Goal: Answer question/provide support: Share knowledge or assist other users

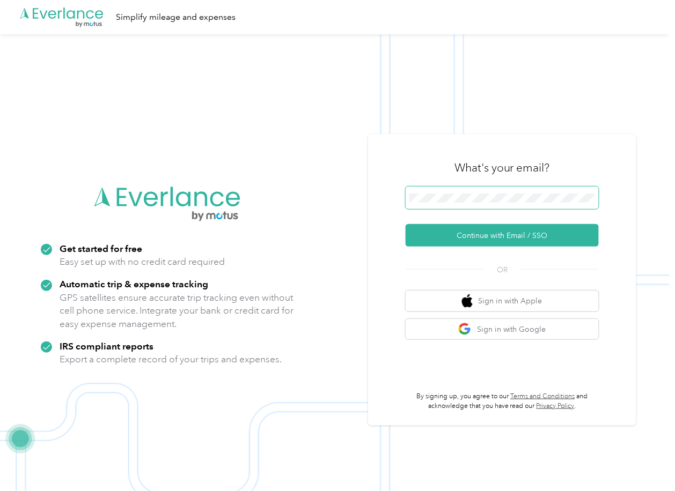
click at [425, 193] on span at bounding box center [502, 198] width 193 height 23
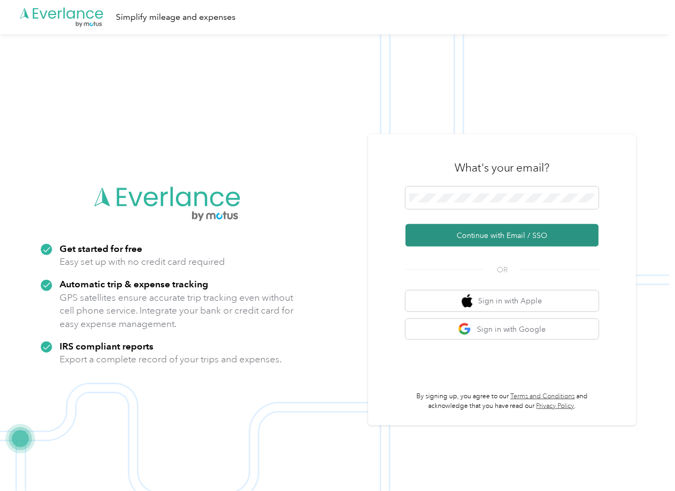
click at [429, 233] on button "Continue with Email / SSO" at bounding box center [502, 235] width 193 height 23
click at [432, 240] on button "Continue with Email / SSO" at bounding box center [502, 235] width 193 height 23
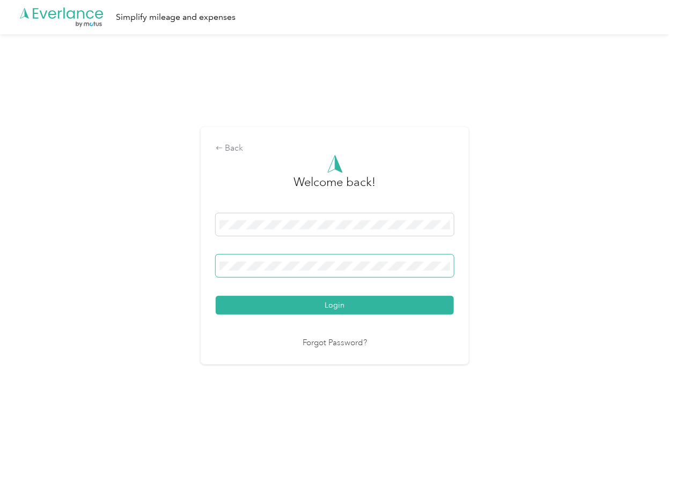
click at [312, 259] on span at bounding box center [335, 266] width 238 height 23
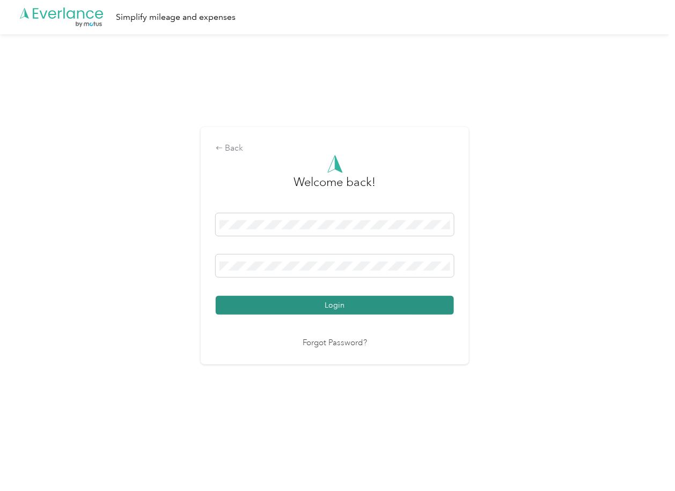
click at [239, 305] on button "Login" at bounding box center [335, 305] width 238 height 19
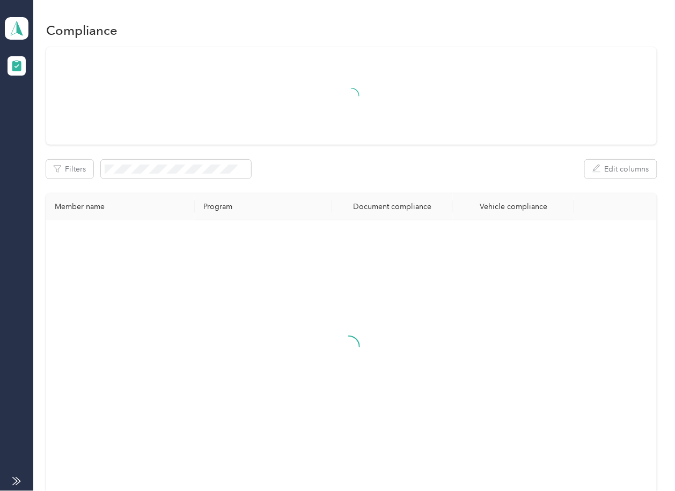
click at [329, 170] on div "Filters Edit columns" at bounding box center [351, 169] width 610 height 19
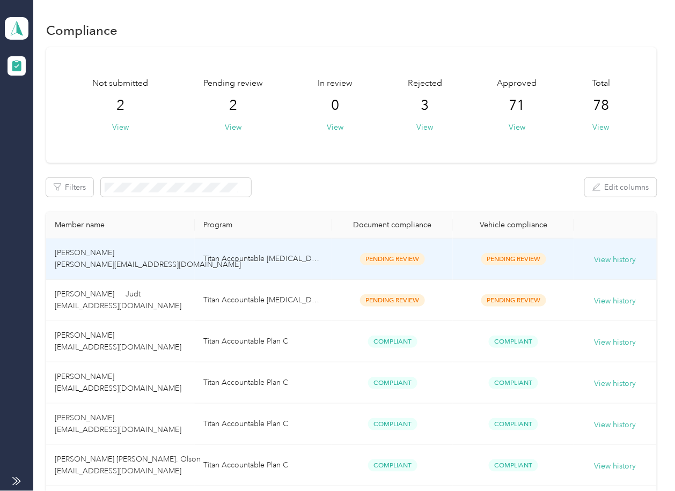
click at [319, 266] on td "Titan Accountable [MEDICAL_DATA]" at bounding box center [263, 259] width 137 height 41
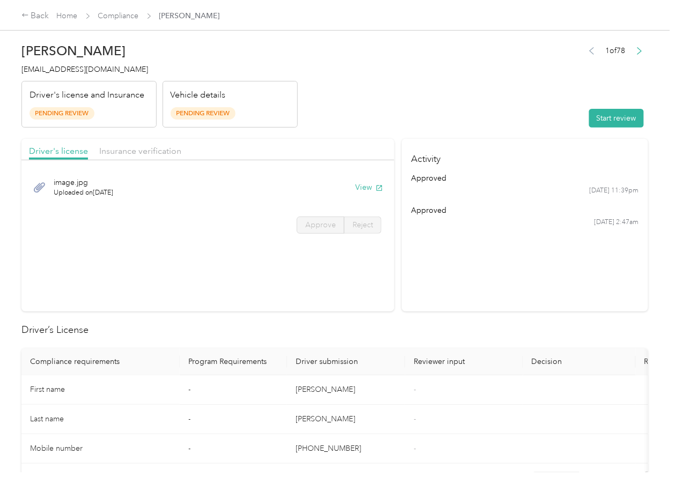
drag, startPoint x: 404, startPoint y: 127, endPoint x: 398, endPoint y: 166, distance: 40.1
click at [404, 127] on header "[PERSON_NAME] [PERSON_NAME][EMAIL_ADDRESS][DOMAIN_NAME] Driver's license and In…" at bounding box center [334, 83] width 627 height 90
click at [370, 187] on button "View" at bounding box center [369, 187] width 28 height 11
click at [146, 157] on div "Insurance verification" at bounding box center [140, 151] width 82 height 13
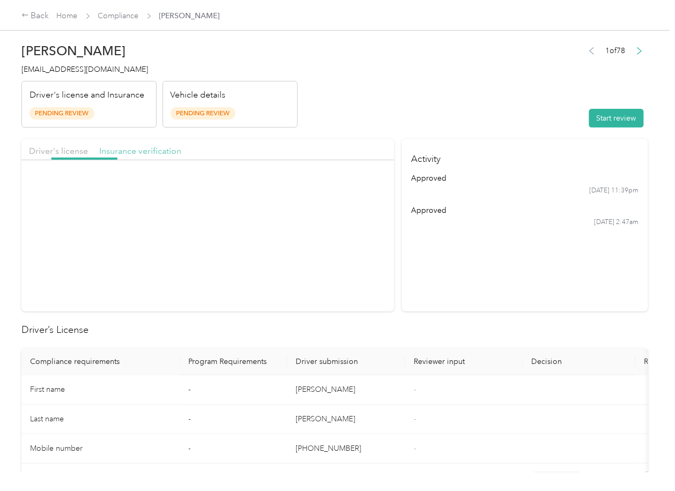
click at [151, 152] on span "Insurance verification" at bounding box center [140, 151] width 82 height 10
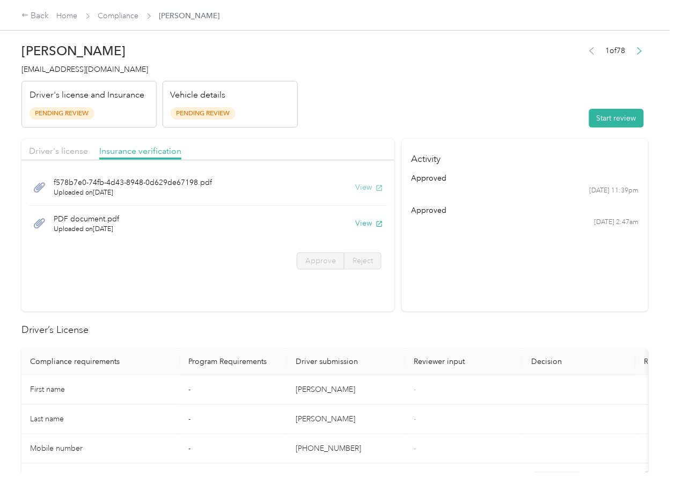
click at [364, 189] on button "View" at bounding box center [369, 187] width 28 height 11
click at [363, 221] on button "View" at bounding box center [369, 223] width 28 height 11
click at [442, 127] on header "[PERSON_NAME] [PERSON_NAME][EMAIL_ADDRESS][DOMAIN_NAME] Driver's license and In…" at bounding box center [334, 83] width 627 height 90
click at [609, 120] on button "Start review" at bounding box center [616, 118] width 55 height 19
click at [52, 148] on span "Driver's license" at bounding box center [58, 151] width 59 height 10
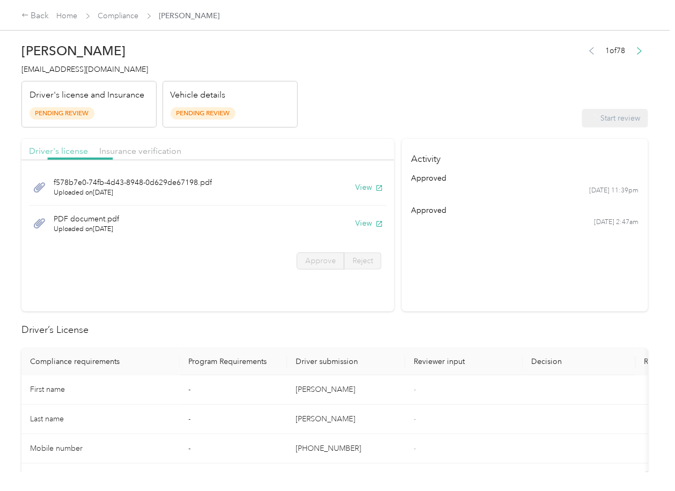
click at [52, 148] on span "Driver's license" at bounding box center [58, 151] width 59 height 10
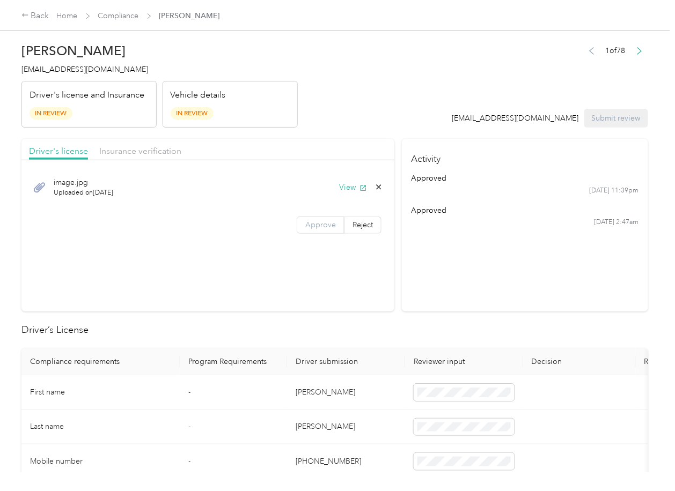
click at [311, 224] on span "Approve" at bounding box center [320, 225] width 31 height 9
click at [320, 227] on span "Approve" at bounding box center [320, 225] width 31 height 9
click at [120, 155] on span "Insurance verification" at bounding box center [140, 151] width 82 height 10
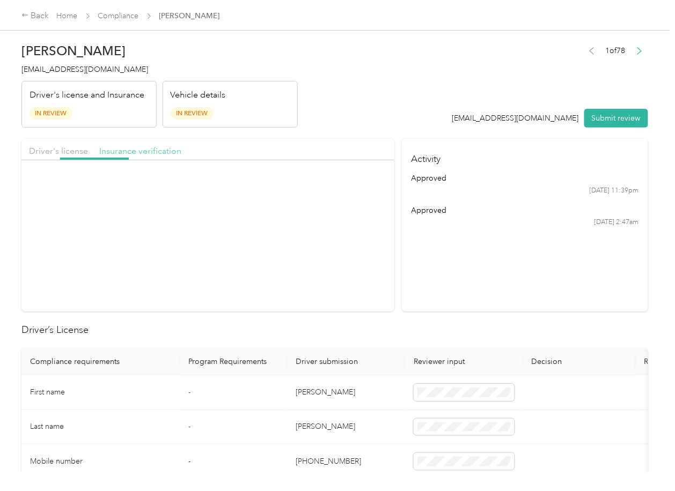
click at [139, 155] on span "Insurance verification" at bounding box center [140, 151] width 82 height 10
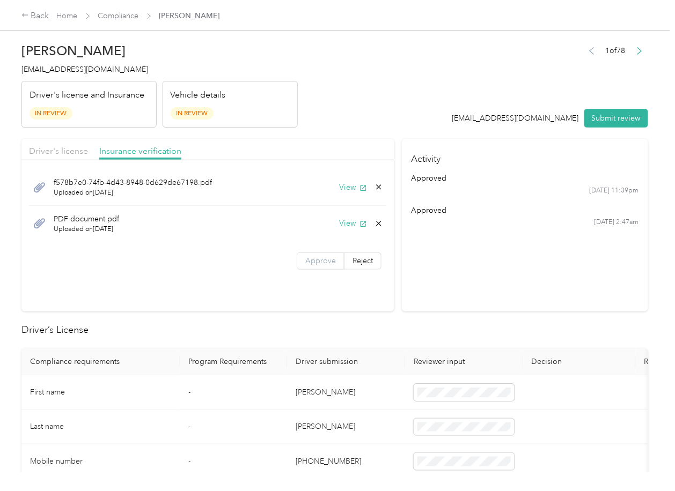
click at [305, 260] on span "Approve" at bounding box center [320, 260] width 31 height 9
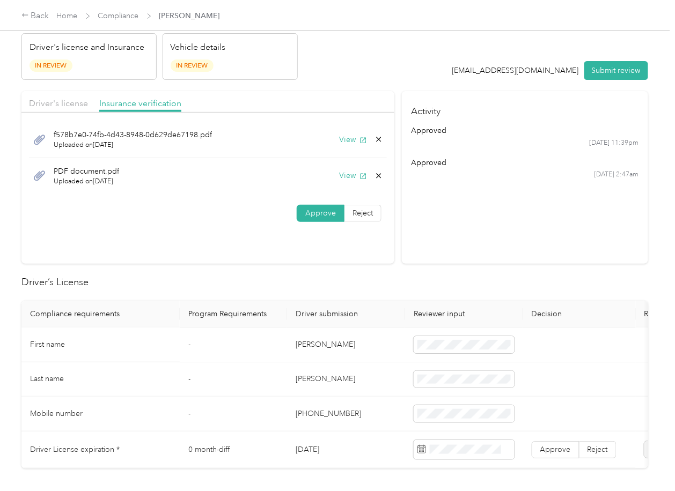
scroll to position [143, 0]
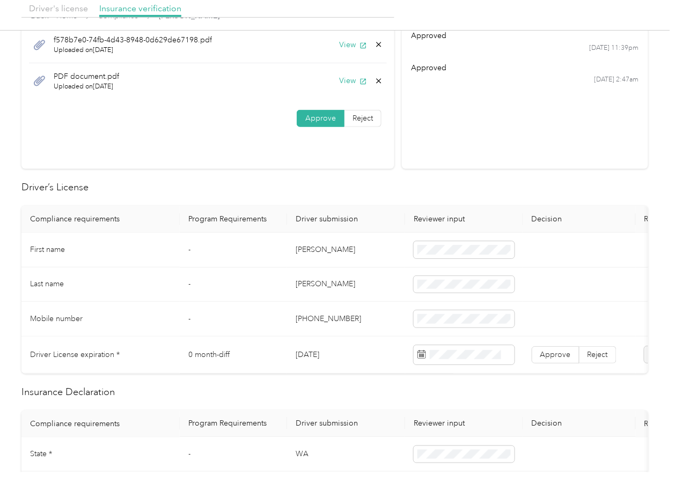
click at [327, 358] on td "[DATE]" at bounding box center [346, 355] width 118 height 37
copy td "[DATE]"
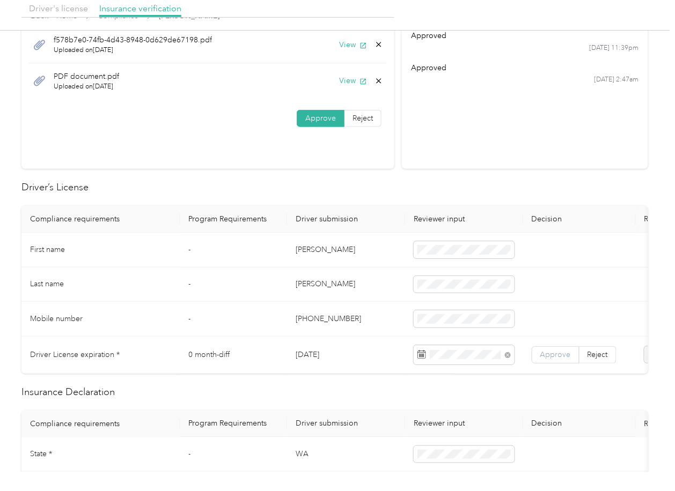
click at [548, 353] on span "Approve" at bounding box center [555, 354] width 31 height 9
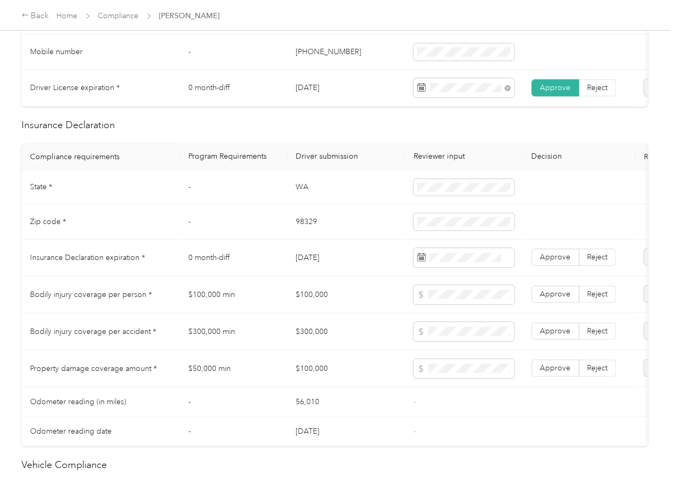
scroll to position [429, 0]
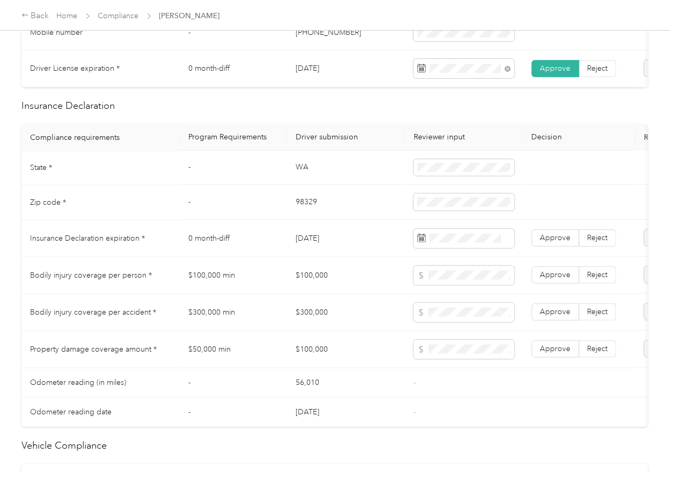
click at [298, 174] on td "WA" at bounding box center [346, 168] width 118 height 35
copy td "WA"
click at [496, 172] on span at bounding box center [464, 168] width 101 height 17
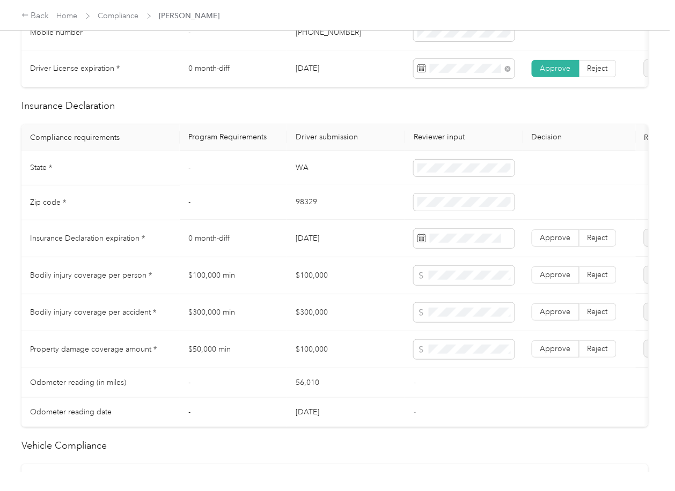
click at [304, 210] on td "98329" at bounding box center [346, 203] width 118 height 35
copy td "98329"
click at [369, 278] on td "$100,000" at bounding box center [346, 276] width 118 height 37
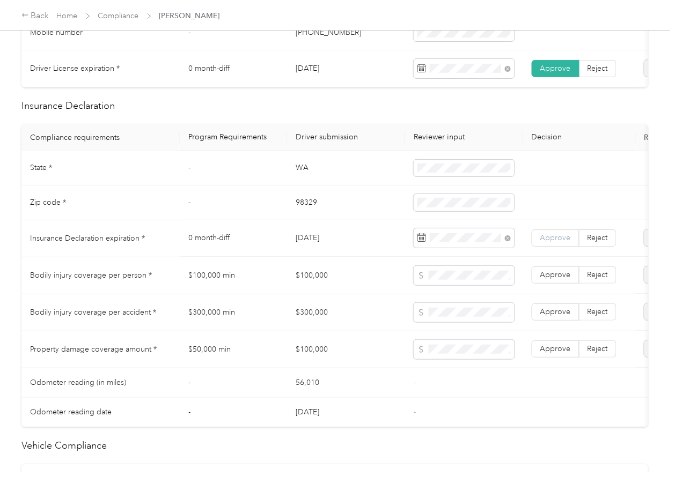
click at [549, 243] on span "Approve" at bounding box center [555, 238] width 31 height 9
click at [283, 258] on td "0 month-diff" at bounding box center [233, 239] width 107 height 37
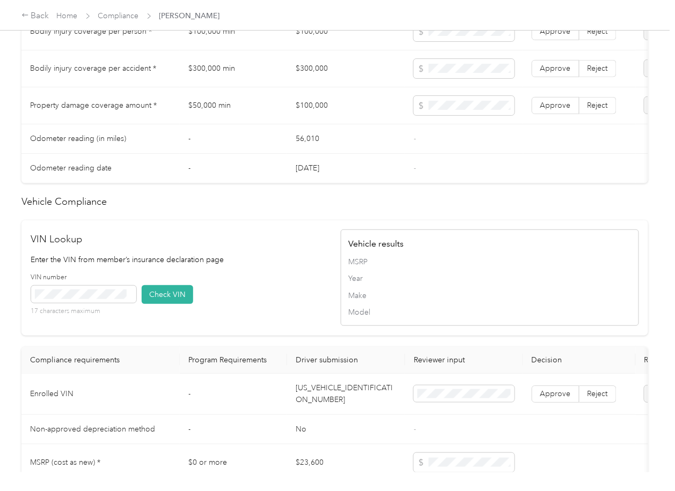
scroll to position [787, 0]
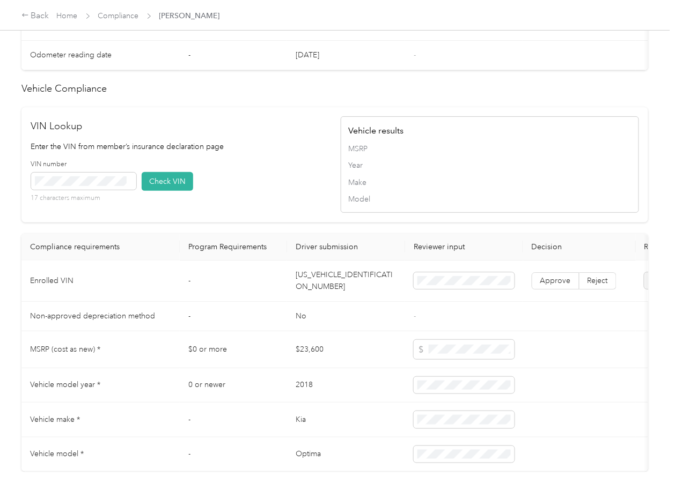
click at [329, 301] on td "[US_VEHICLE_IDENTIFICATION_NUMBER]" at bounding box center [346, 281] width 118 height 41
click at [329, 302] on td "[US_VEHICLE_IDENTIFICATION_NUMBER]" at bounding box center [346, 281] width 118 height 41
copy td "[US_VEHICLE_IDENTIFICATION_NUMBER]"
click at [302, 174] on div "VIN Lookup Enter the VIN from member’s insurance declaration page VIN number 17…" at bounding box center [180, 165] width 298 height 92
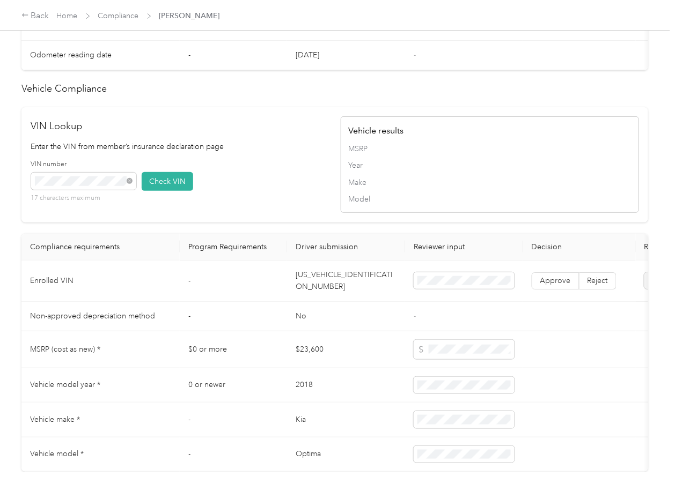
click at [141, 202] on div "VIN number 17 characters maximum Check VIN" at bounding box center [180, 185] width 298 height 51
click at [157, 191] on button "Check VIN" at bounding box center [168, 181] width 52 height 19
click at [557, 285] on span "Approve" at bounding box center [555, 280] width 31 height 9
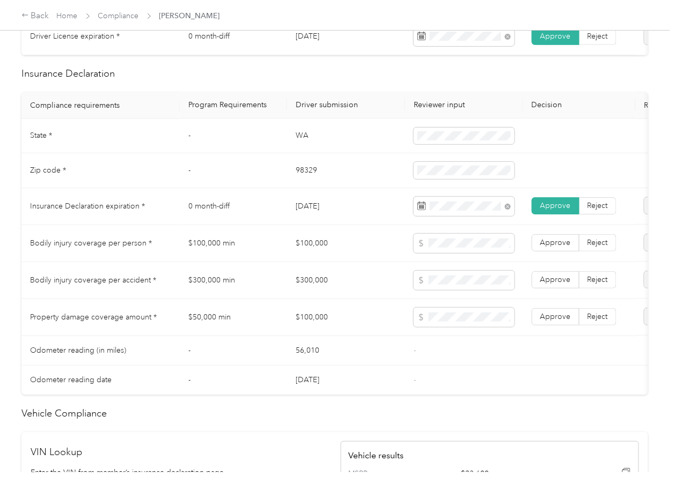
scroll to position [429, 0]
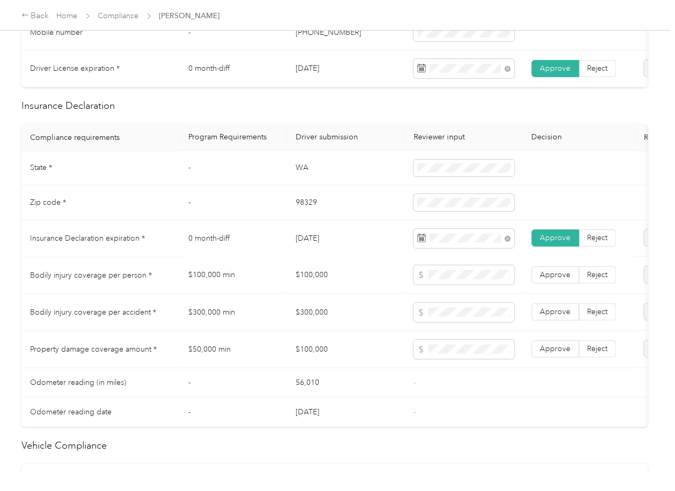
click at [320, 283] on td "$100,000" at bounding box center [346, 276] width 118 height 37
copy td "$100,000"
click at [306, 324] on td "$300,000" at bounding box center [346, 313] width 118 height 37
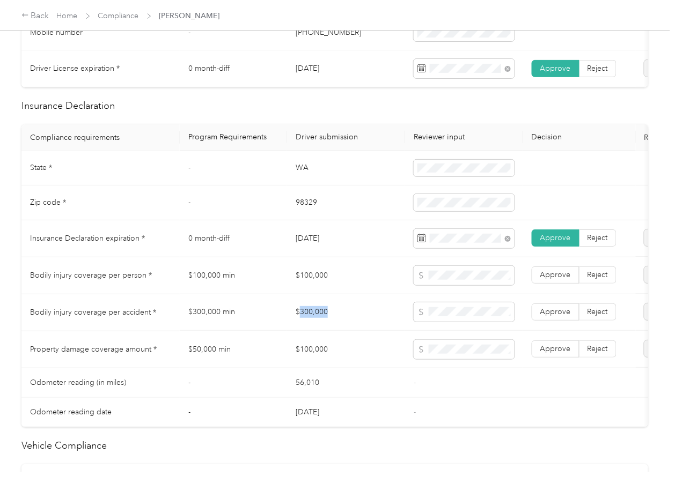
click at [306, 324] on td "$300,000" at bounding box center [346, 313] width 118 height 37
copy td "$300,000"
click at [552, 317] on span "Approve" at bounding box center [555, 312] width 31 height 9
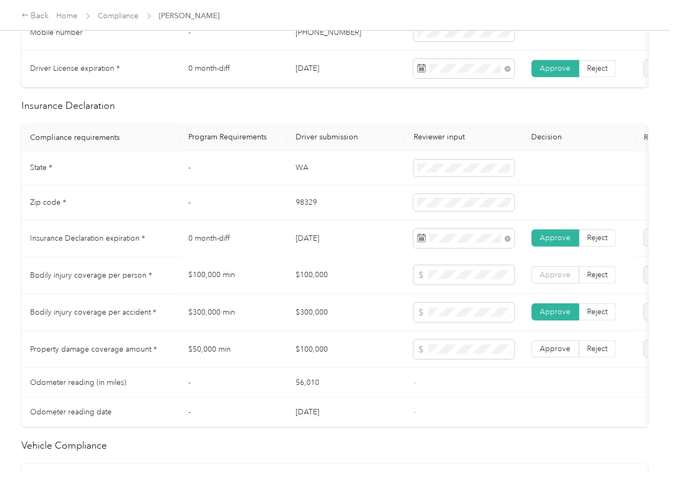
click at [550, 284] on label "Approve" at bounding box center [556, 275] width 48 height 17
click at [557, 358] on label "Approve" at bounding box center [556, 349] width 48 height 17
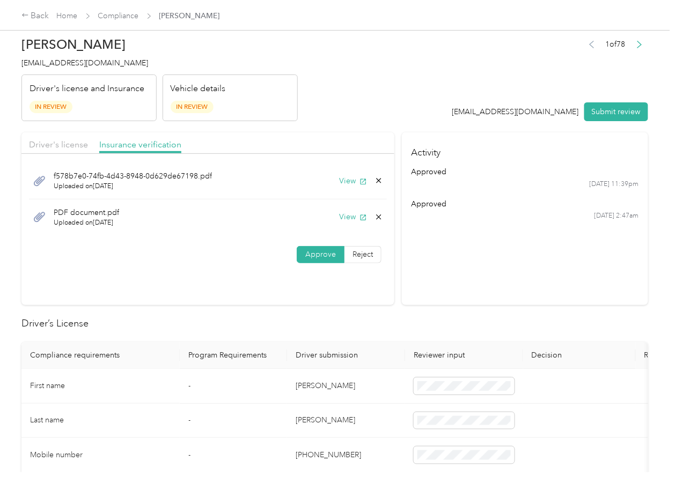
scroll to position [0, 0]
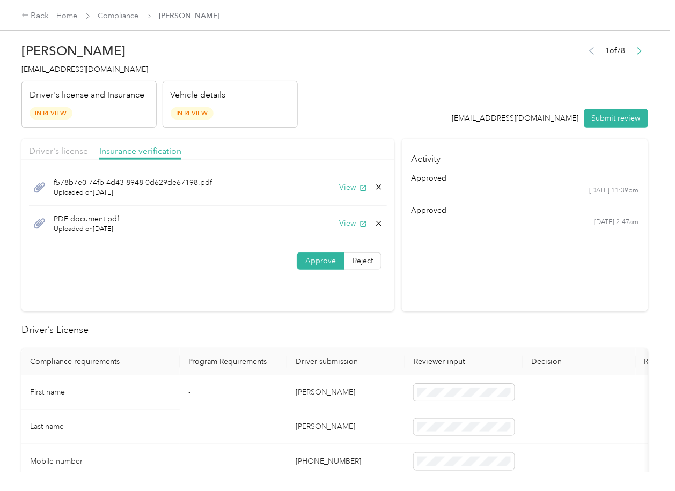
click at [378, 226] on div "PDF document.pdf Uploaded on [DATE] View" at bounding box center [208, 224] width 358 height 36
click at [374, 220] on icon at bounding box center [378, 223] width 9 height 9
click at [347, 231] on button "Yes" at bounding box center [349, 231] width 21 height 17
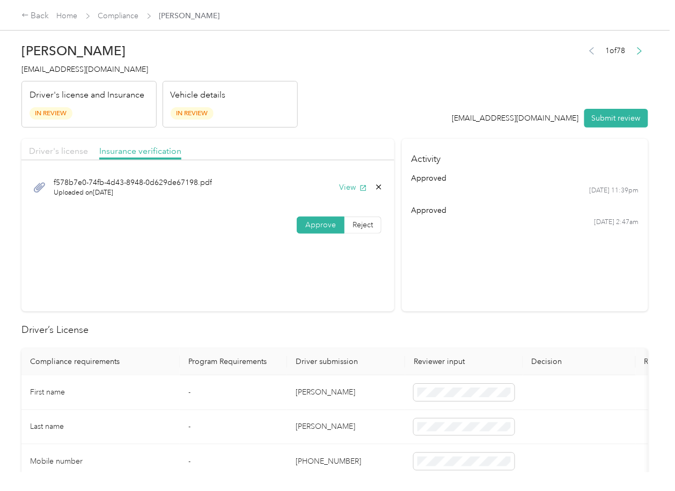
click at [50, 149] on span "Driver's license" at bounding box center [58, 151] width 59 height 10
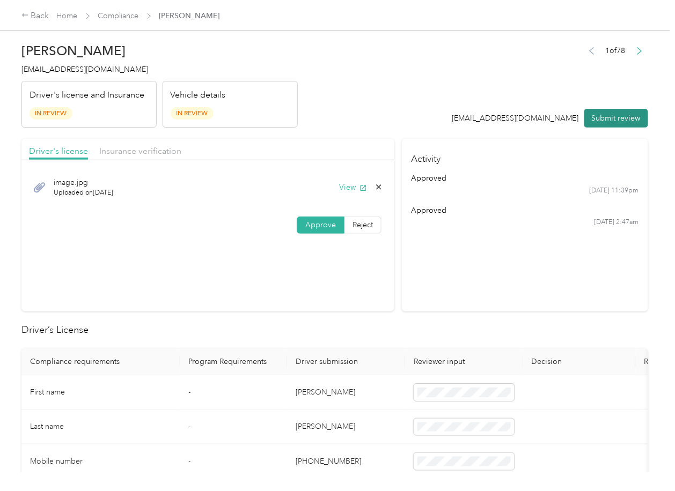
drag, startPoint x: 599, startPoint y: 116, endPoint x: 188, endPoint y: 91, distance: 412.3
click at [596, 116] on button "Submit review" at bounding box center [616, 118] width 64 height 19
click at [67, 73] on span "[EMAIL_ADDRESS][DOMAIN_NAME]" at bounding box center [84, 69] width 127 height 9
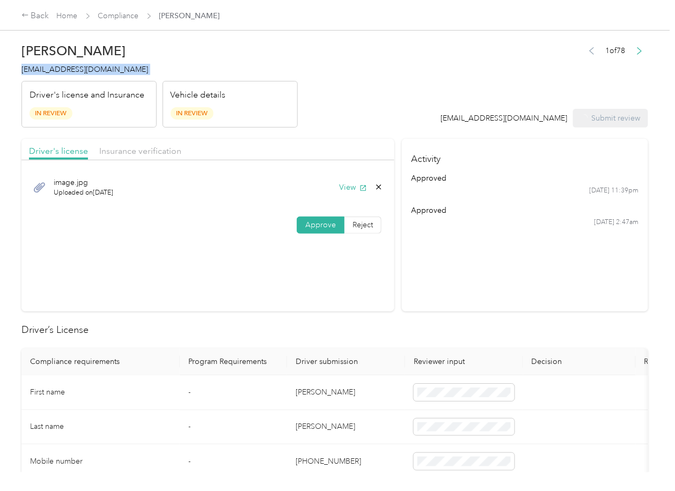
click at [67, 73] on span "[EMAIL_ADDRESS][DOMAIN_NAME]" at bounding box center [84, 69] width 127 height 9
copy span "[EMAIL_ADDRESS][DOMAIN_NAME]"
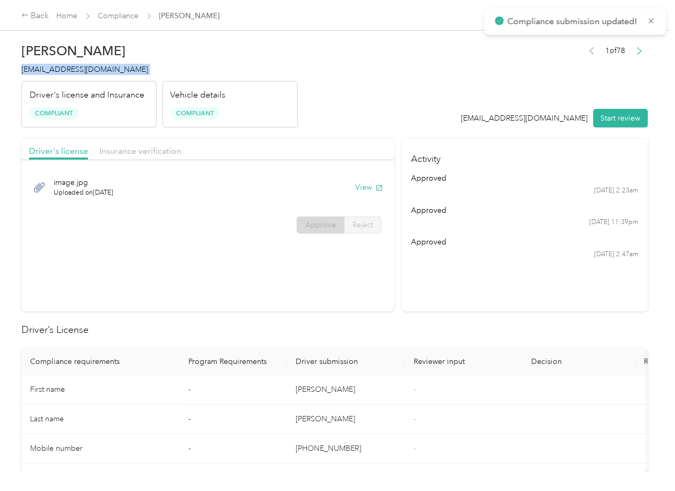
click at [284, 288] on section "Driver's license Insurance verification image.jpg Uploaded on [DATE] View Appro…" at bounding box center [207, 225] width 373 height 173
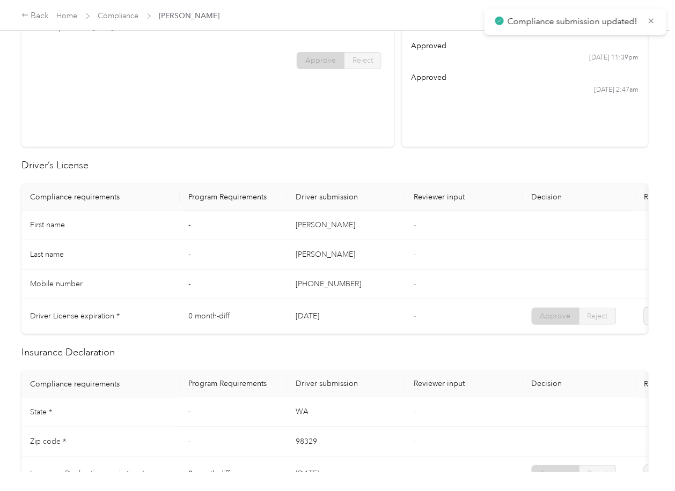
scroll to position [286, 0]
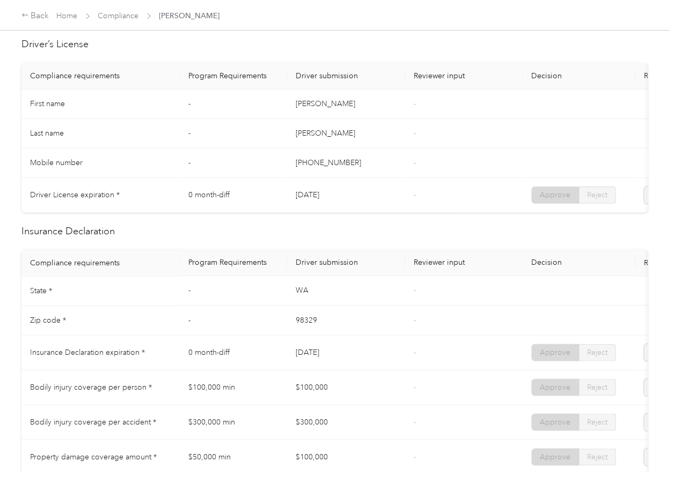
click at [452, 161] on td "-" at bounding box center [464, 164] width 118 height 30
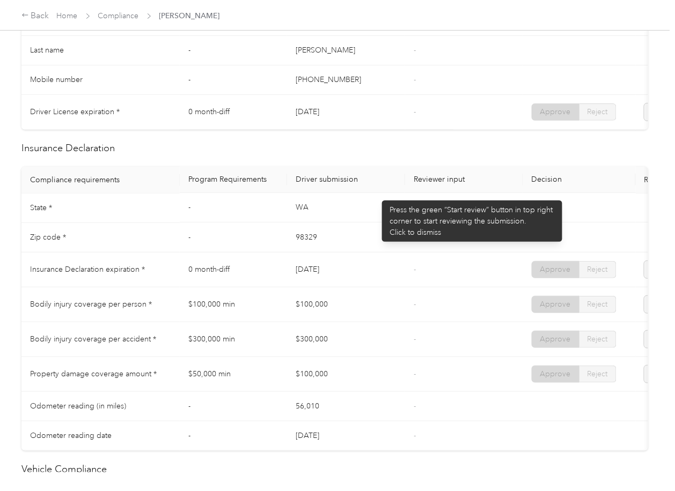
scroll to position [429, 0]
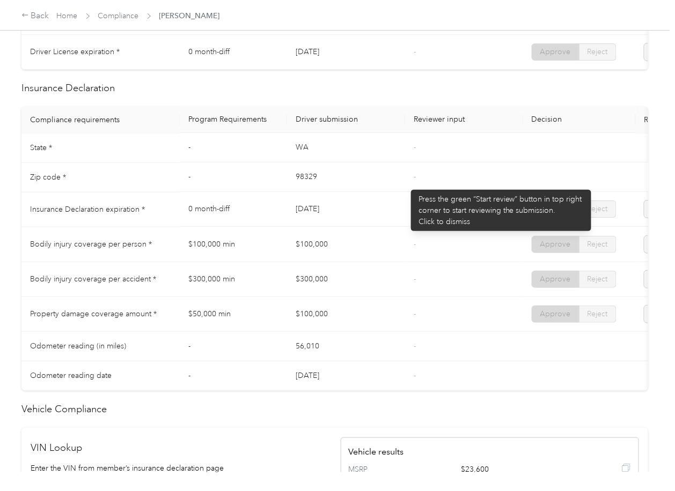
click at [406, 185] on td "-" at bounding box center [464, 178] width 118 height 30
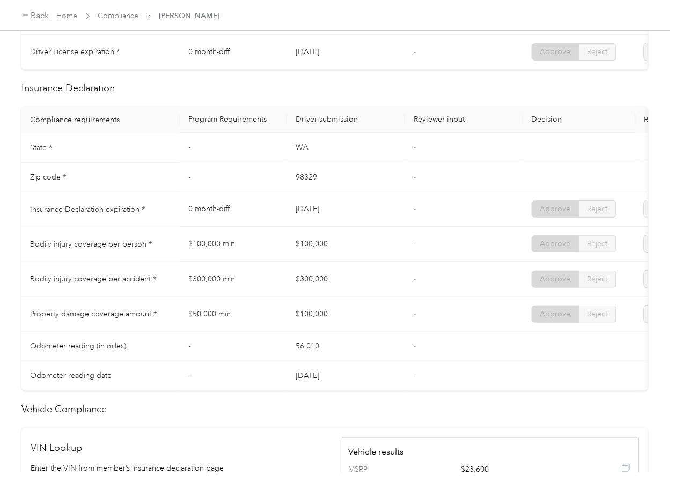
click at [365, 205] on td "[DATE]" at bounding box center [346, 210] width 118 height 35
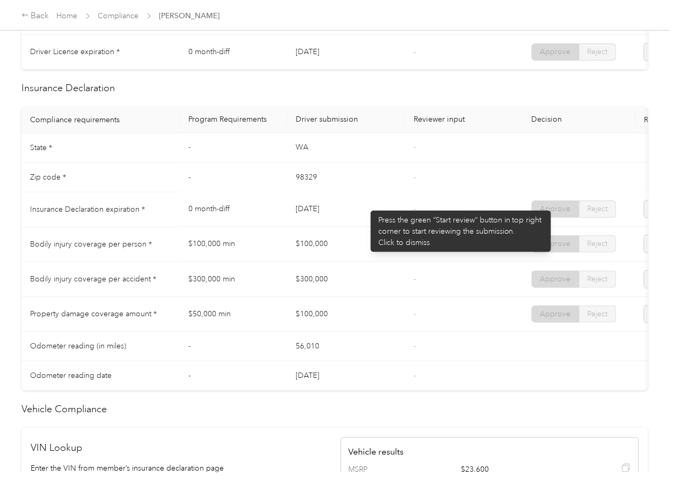
click at [365, 205] on td "[DATE]" at bounding box center [346, 210] width 118 height 35
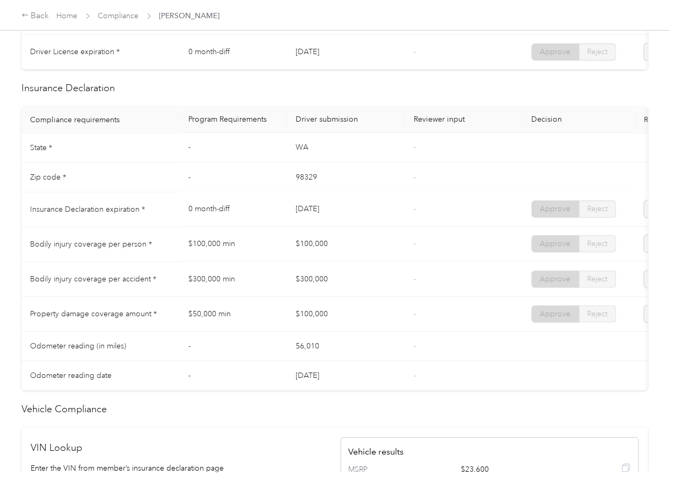
drag, startPoint x: 288, startPoint y: 221, endPoint x: 362, endPoint y: 220, distance: 74.0
click at [362, 220] on td "[DATE]" at bounding box center [346, 210] width 118 height 35
click at [341, 227] on td "[DATE]" at bounding box center [346, 210] width 118 height 35
drag, startPoint x: 290, startPoint y: 249, endPoint x: 343, endPoint y: 258, distance: 53.8
click at [349, 250] on td "$100,000" at bounding box center [346, 244] width 118 height 35
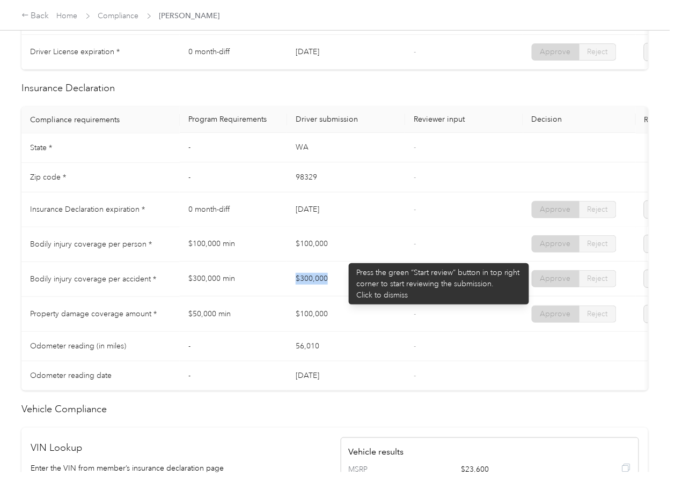
drag, startPoint x: 285, startPoint y: 289, endPoint x: 355, endPoint y: 290, distance: 70.3
click at [353, 290] on tr "Bodily injury coverage per accident * $300,000 min $300,000 - Approve Reject" at bounding box center [399, 279] width 756 height 35
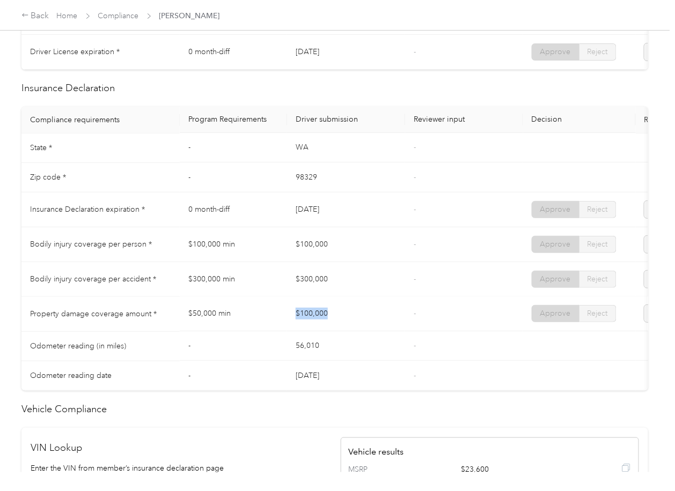
drag, startPoint x: 293, startPoint y: 330, endPoint x: 408, endPoint y: 330, distance: 114.8
click at [374, 330] on td "$100,000" at bounding box center [346, 314] width 118 height 35
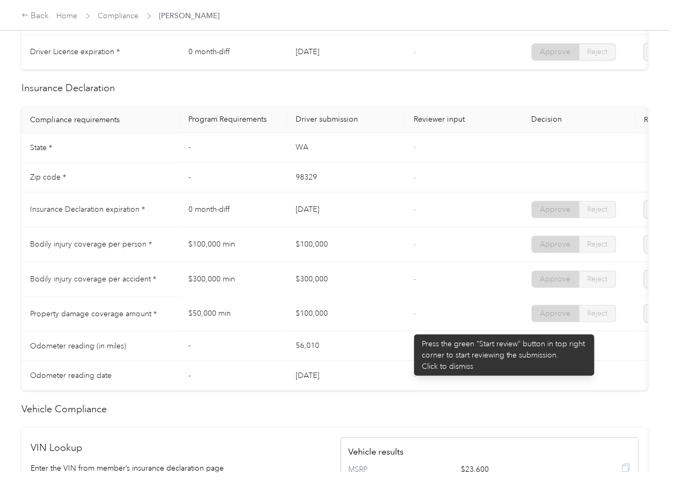
click at [409, 329] on td "-" at bounding box center [464, 314] width 118 height 35
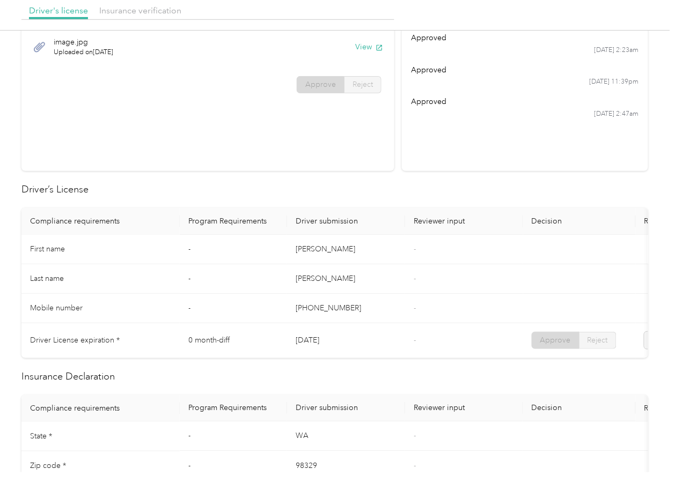
scroll to position [143, 0]
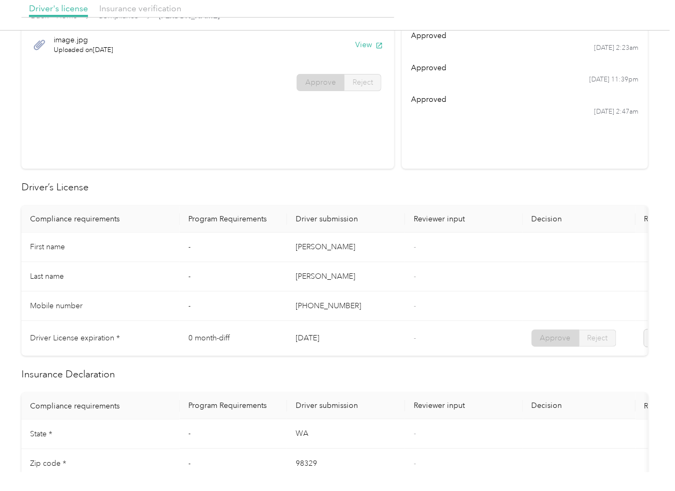
click at [219, 220] on th "Program Requirements" at bounding box center [233, 219] width 107 height 27
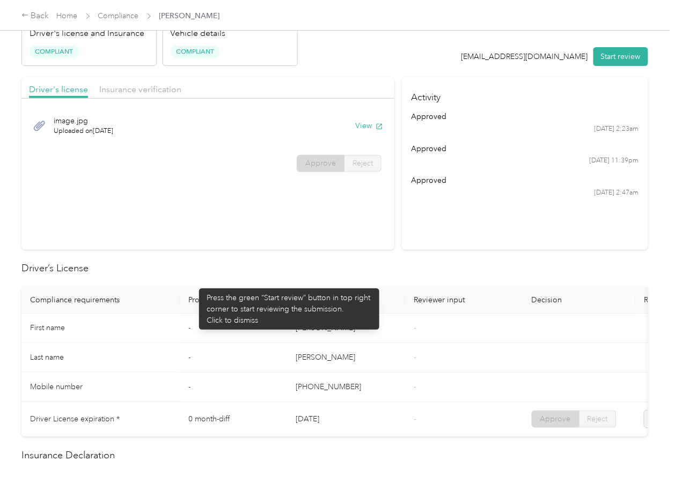
scroll to position [0, 0]
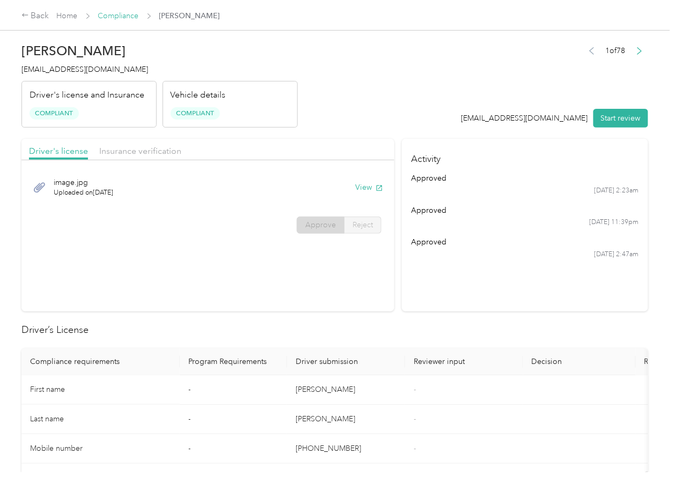
click at [124, 20] on link "Compliance" at bounding box center [118, 15] width 41 height 9
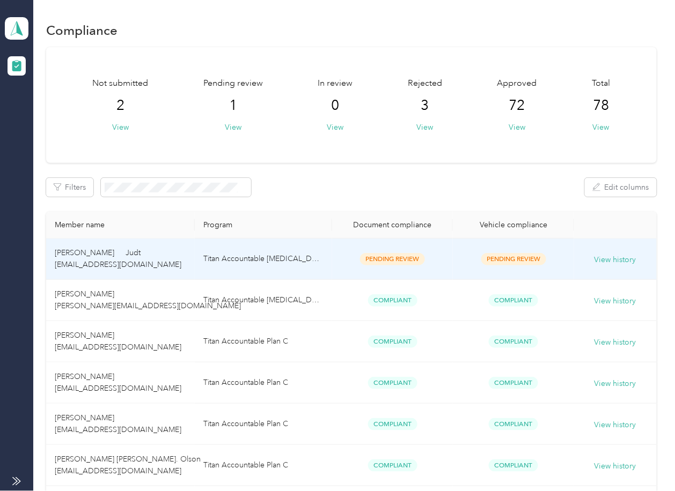
click at [158, 253] on td "[PERSON_NAME] Judt [EMAIL_ADDRESS][DOMAIN_NAME]" at bounding box center [120, 259] width 149 height 41
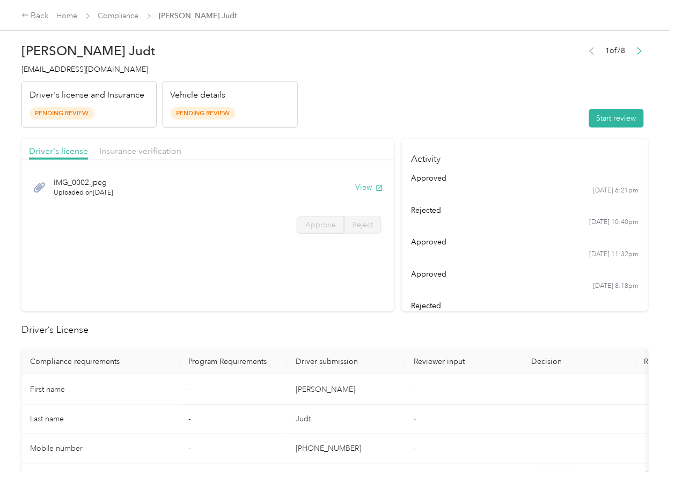
click at [356, 194] on div "IMG_0002.jpeg Uploaded on [DATE] View" at bounding box center [208, 188] width 358 height 36
click at [361, 186] on button "View" at bounding box center [369, 187] width 28 height 11
click at [302, 153] on div "Driver's license Insurance verification" at bounding box center [207, 149] width 373 height 21
click at [103, 139] on div "Driver's license Insurance verification" at bounding box center [207, 149] width 373 height 21
click at [130, 147] on span "Insurance verification" at bounding box center [140, 151] width 82 height 10
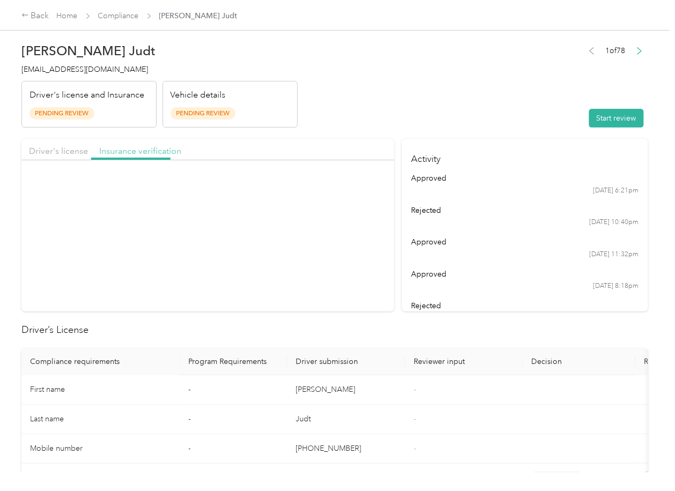
click at [152, 149] on span "Insurance verification" at bounding box center [140, 151] width 82 height 10
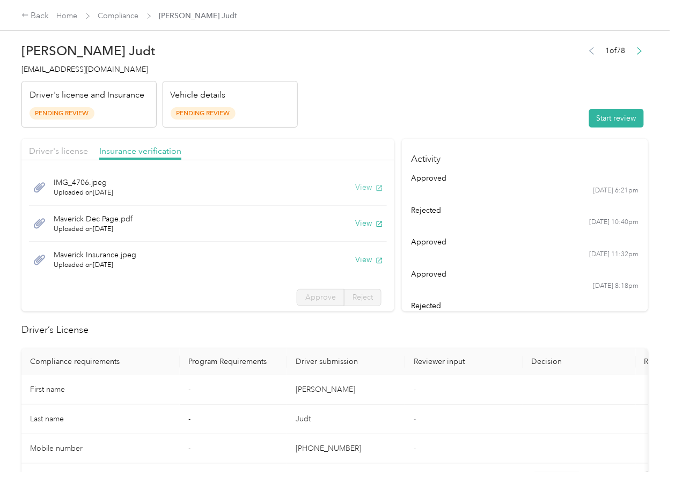
click at [355, 185] on button "View" at bounding box center [369, 187] width 28 height 11
click at [355, 222] on button "View" at bounding box center [369, 223] width 28 height 11
click at [355, 262] on button "View" at bounding box center [369, 259] width 28 height 11
click at [490, 115] on header "[PERSON_NAME] Judt [EMAIL_ADDRESS][DOMAIN_NAME] Driver's license and Insurance …" at bounding box center [334, 83] width 627 height 90
click at [610, 114] on button "Start review" at bounding box center [616, 118] width 55 height 19
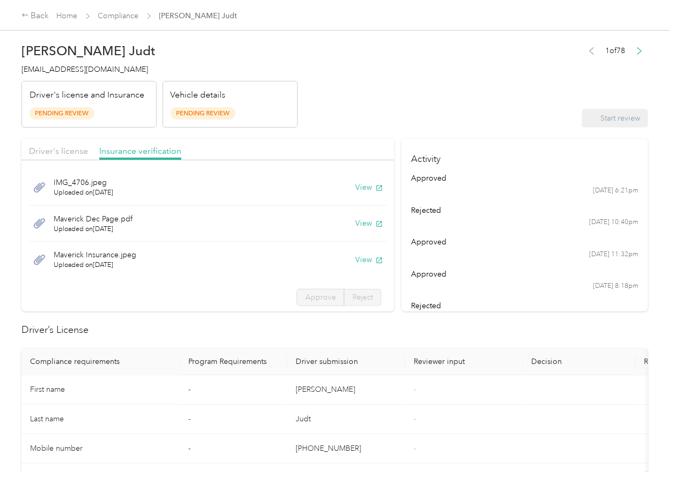
click at [61, 145] on div "Driver's license" at bounding box center [58, 151] width 59 height 13
click at [58, 146] on span "Driver's license" at bounding box center [58, 151] width 59 height 10
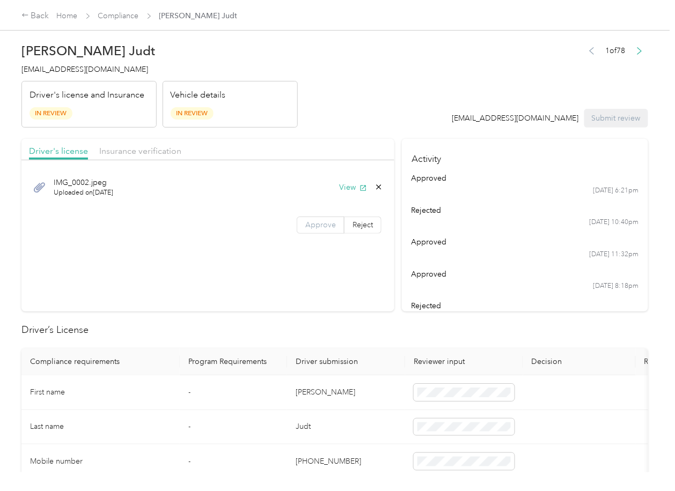
click at [305, 229] on span "Approve" at bounding box center [320, 225] width 31 height 9
click at [315, 226] on span "Approve" at bounding box center [320, 225] width 31 height 9
click at [164, 160] on div "Driver's license Insurance verification" at bounding box center [207, 149] width 373 height 21
click at [144, 153] on span "Insurance verification" at bounding box center [140, 151] width 82 height 10
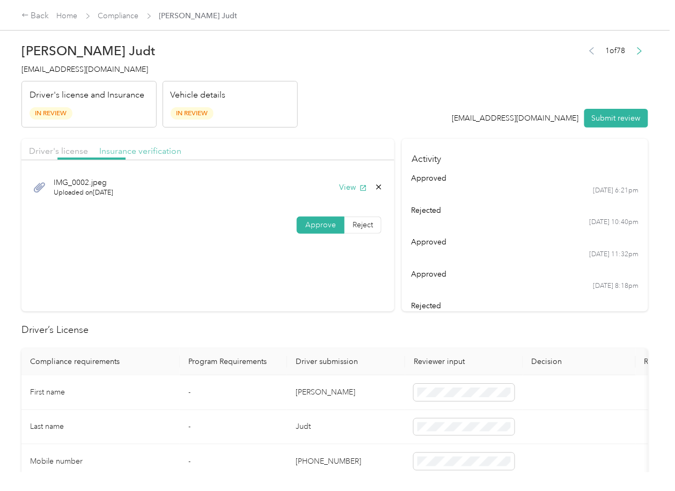
click at [136, 150] on span "Insurance verification" at bounding box center [140, 151] width 82 height 10
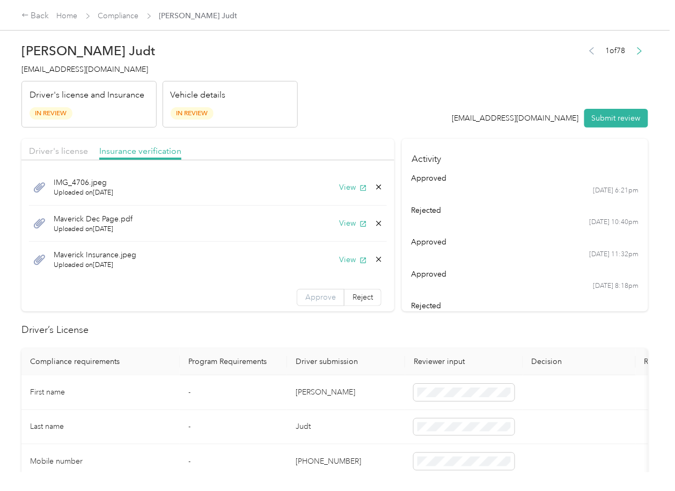
click at [305, 297] on span "Approve" at bounding box center [320, 297] width 31 height 9
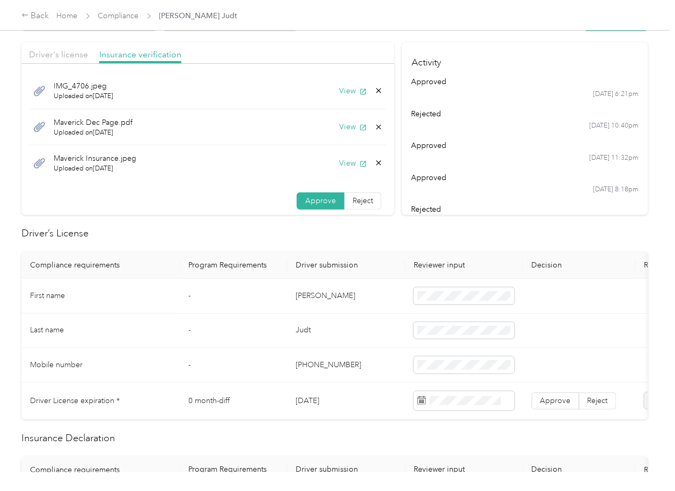
scroll to position [215, 0]
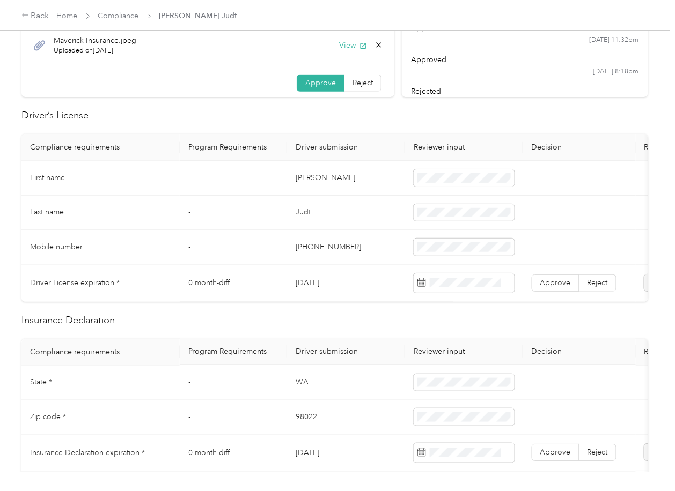
click at [318, 282] on td "[DATE]" at bounding box center [346, 283] width 118 height 37
copy td "[DATE]"
click at [552, 284] on span "Approve" at bounding box center [555, 282] width 31 height 9
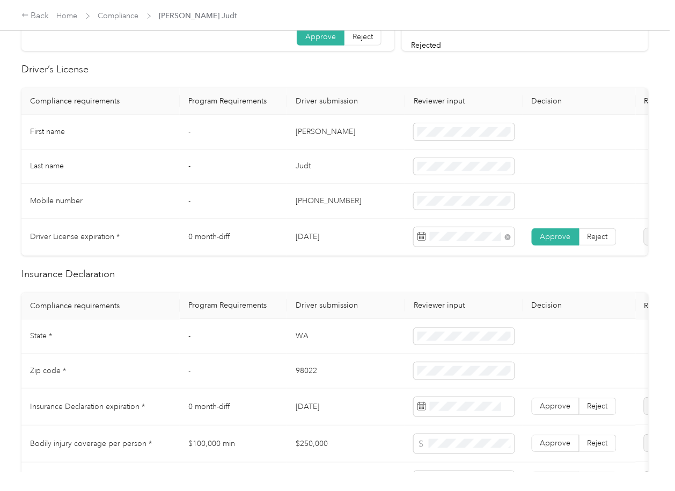
scroll to position [357, 0]
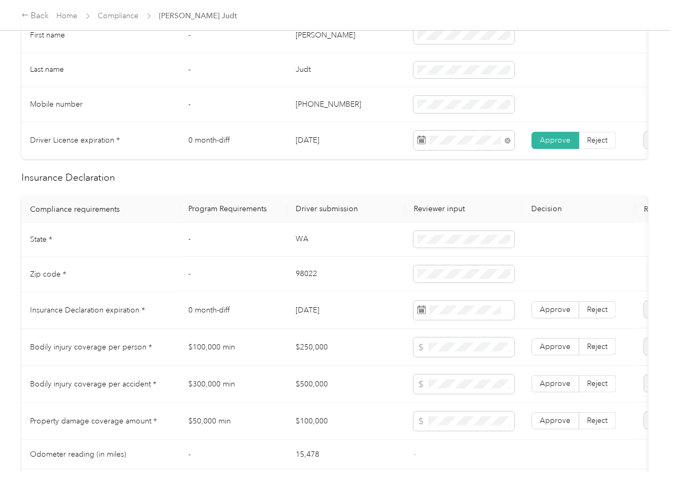
click at [299, 245] on td "WA" at bounding box center [346, 240] width 118 height 35
click at [299, 246] on td "WA" at bounding box center [346, 240] width 118 height 35
copy td "WA"
click at [308, 287] on td "98022" at bounding box center [346, 275] width 118 height 35
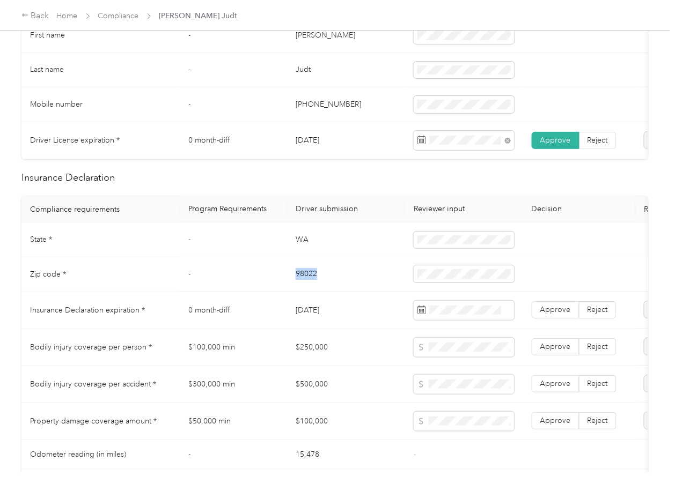
click at [308, 287] on td "98022" at bounding box center [346, 275] width 118 height 35
copy td "98022"
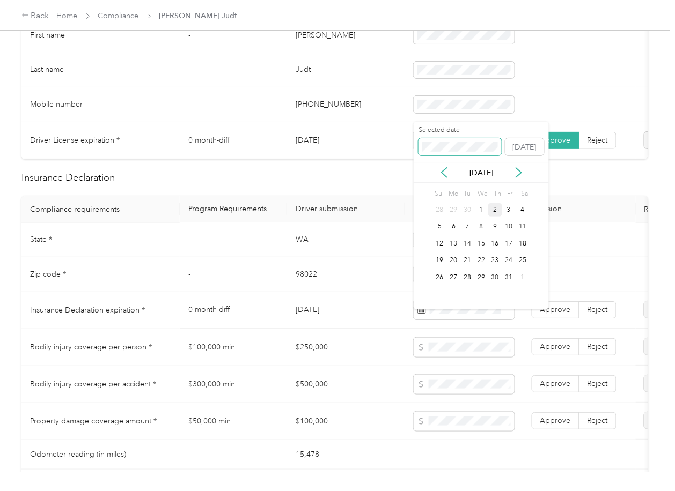
click at [449, 141] on span at bounding box center [459, 146] width 83 height 17
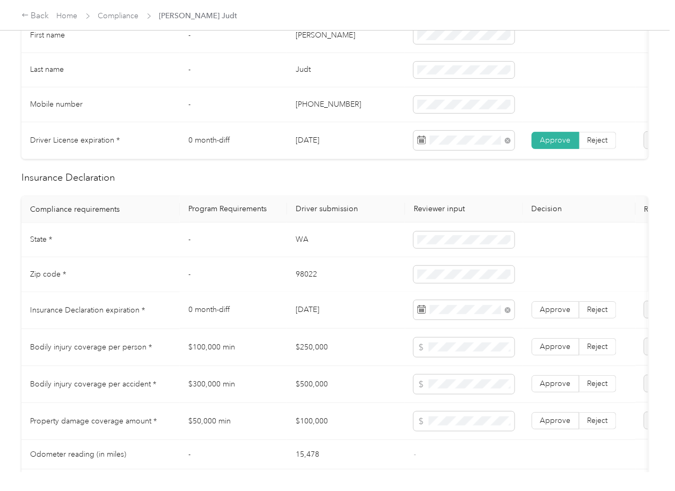
click at [373, 292] on td "98022" at bounding box center [346, 275] width 118 height 35
click at [549, 315] on span "Approve" at bounding box center [555, 310] width 31 height 9
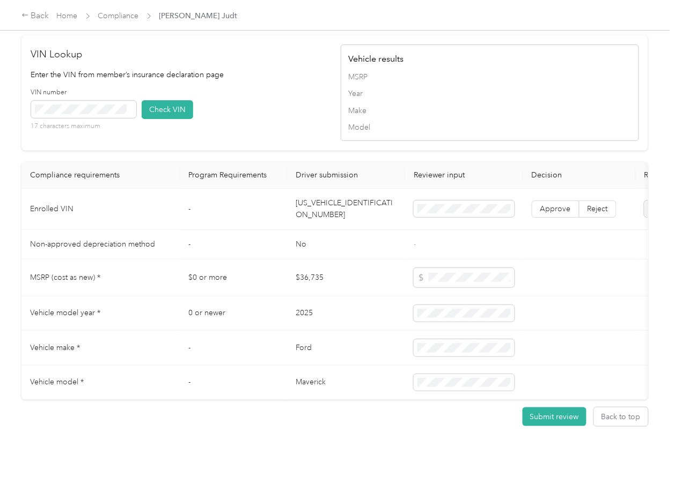
click at [310, 230] on td "[US_VEHICLE_IDENTIFICATION_NUMBER]" at bounding box center [346, 209] width 118 height 41
click at [258, 139] on div "VIN number 17 characters maximum Check VIN" at bounding box center [180, 113] width 298 height 51
click at [152, 119] on button "Check VIN" at bounding box center [168, 109] width 52 height 19
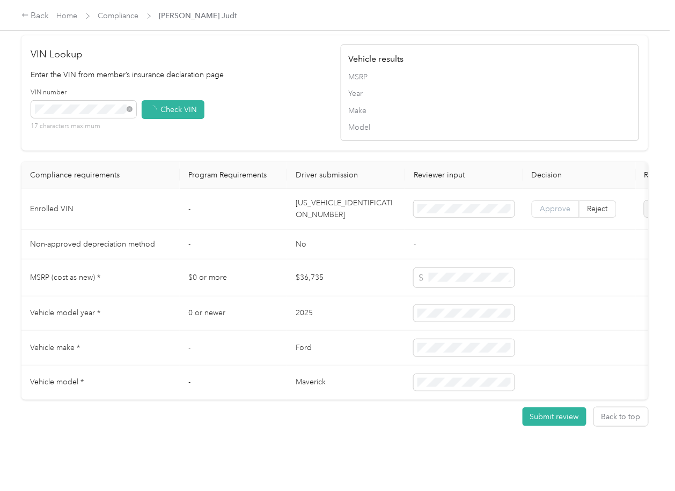
click at [559, 214] on span "Approve" at bounding box center [555, 208] width 31 height 9
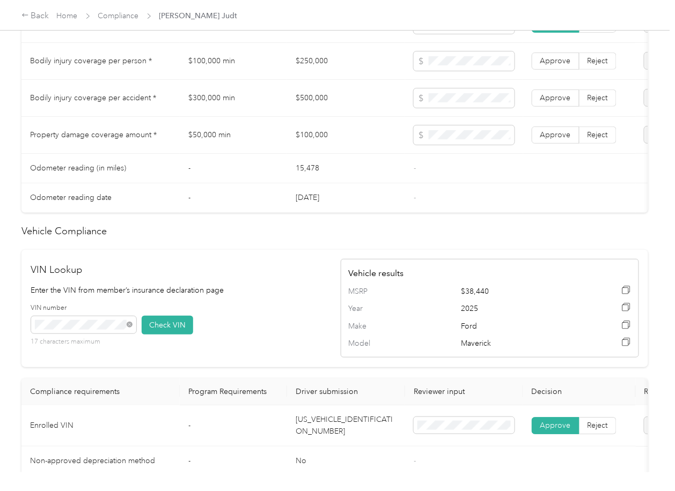
scroll to position [572, 0]
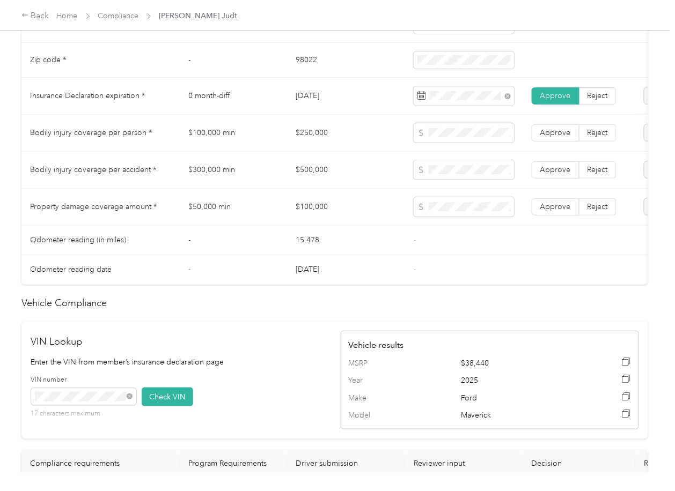
click at [306, 147] on td "$250,000" at bounding box center [346, 133] width 118 height 37
click at [330, 178] on td "$500,000" at bounding box center [346, 170] width 118 height 37
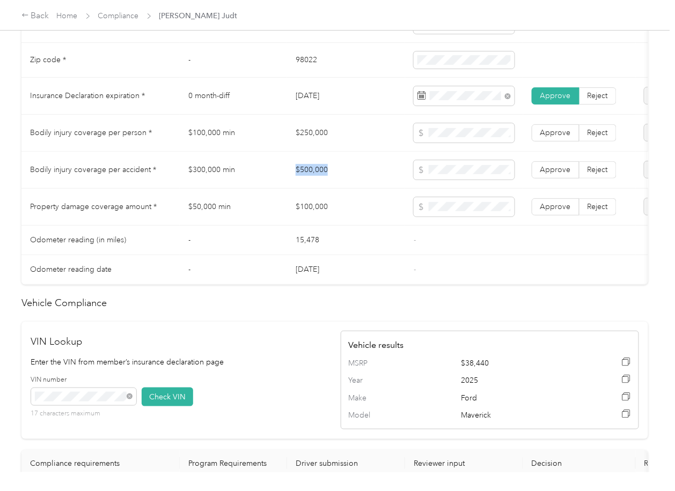
click at [330, 178] on td "$500,000" at bounding box center [346, 170] width 118 height 37
click at [441, 171] on span at bounding box center [464, 169] width 101 height 19
click at [299, 216] on td "$100,000" at bounding box center [346, 207] width 118 height 37
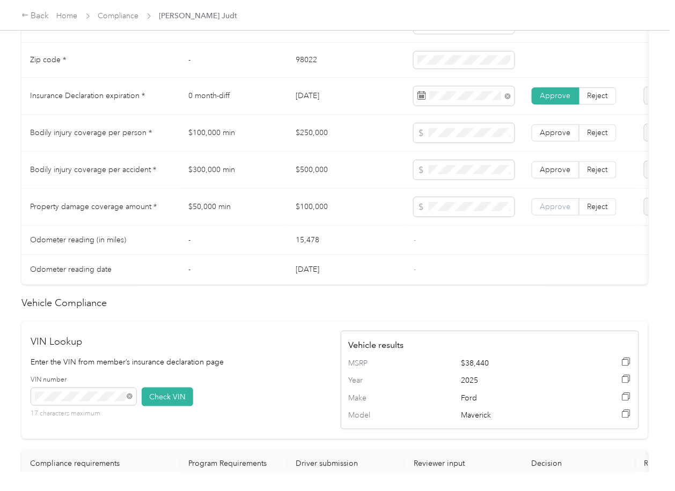
click at [554, 211] on span "Approve" at bounding box center [555, 206] width 31 height 9
click at [559, 179] on label "Approve" at bounding box center [556, 169] width 48 height 17
click at [555, 137] on span "Approve" at bounding box center [555, 132] width 31 height 9
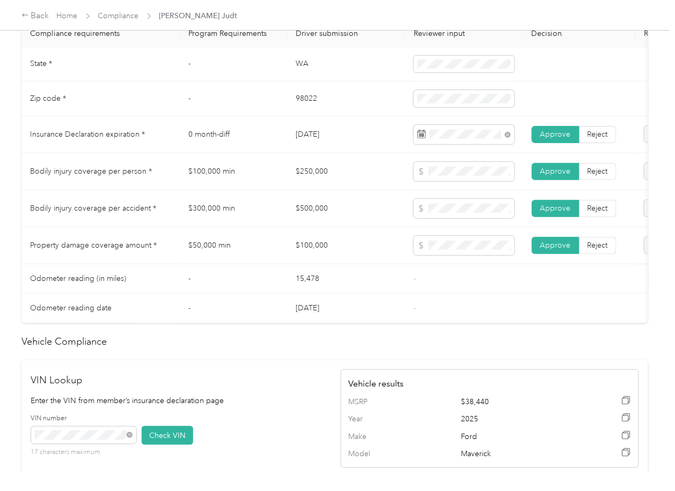
scroll to position [501, 0]
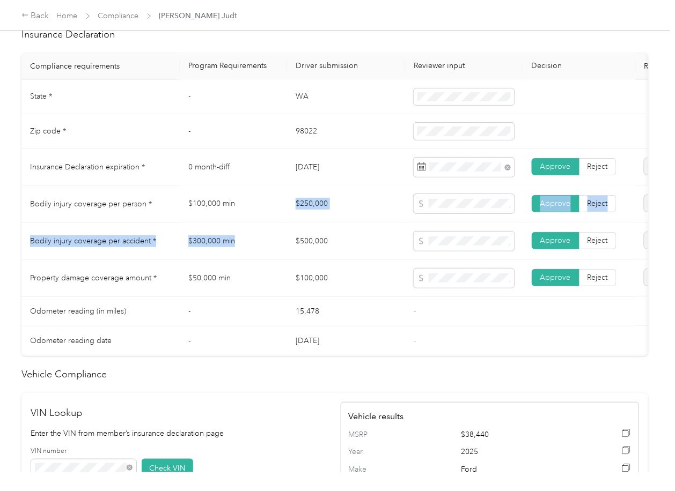
drag, startPoint x: 266, startPoint y: 247, endPoint x: 266, endPoint y: 218, distance: 29.0
click at [266, 218] on tbody "State * - [US_STATE] Zip code * - 98022 Insurance Declaration expiration * 0 mo…" at bounding box center [399, 218] width 756 height 276
click at [300, 217] on td "$250,000" at bounding box center [346, 204] width 118 height 37
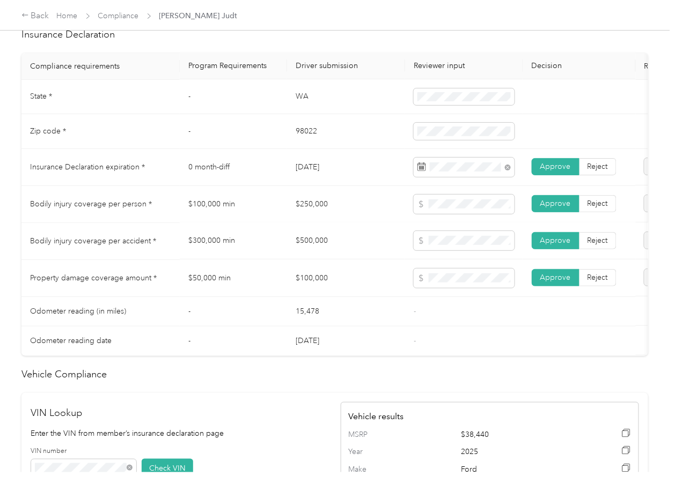
click at [275, 234] on td "$300,000 min" at bounding box center [233, 241] width 107 height 37
click at [278, 223] on td "$100,000 min" at bounding box center [233, 204] width 107 height 37
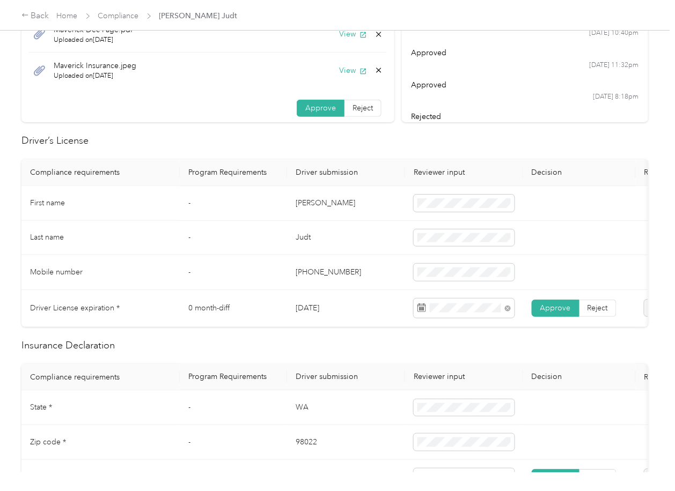
scroll to position [0, 0]
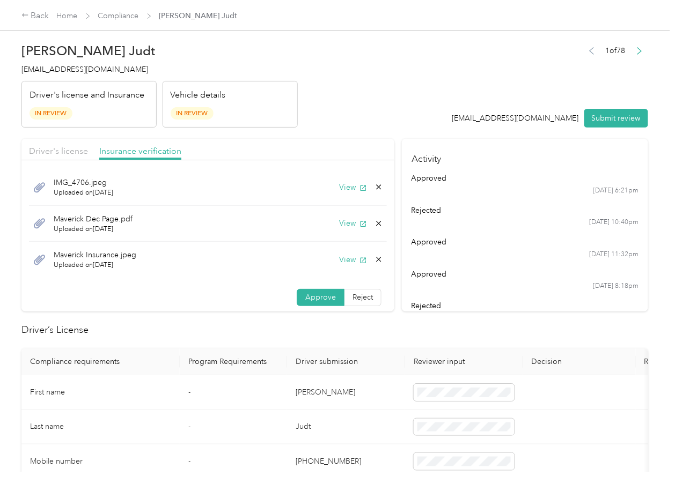
click at [374, 221] on icon at bounding box center [378, 223] width 9 height 9
click at [340, 233] on button "Yes" at bounding box center [337, 231] width 21 height 17
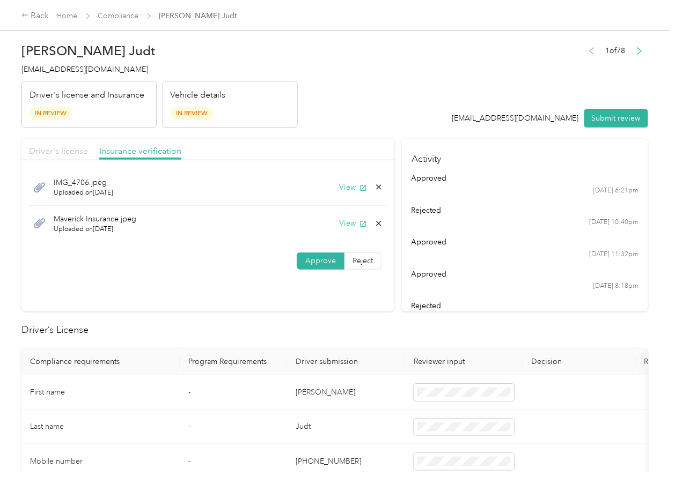
click at [84, 151] on span "Driver's license" at bounding box center [58, 151] width 59 height 10
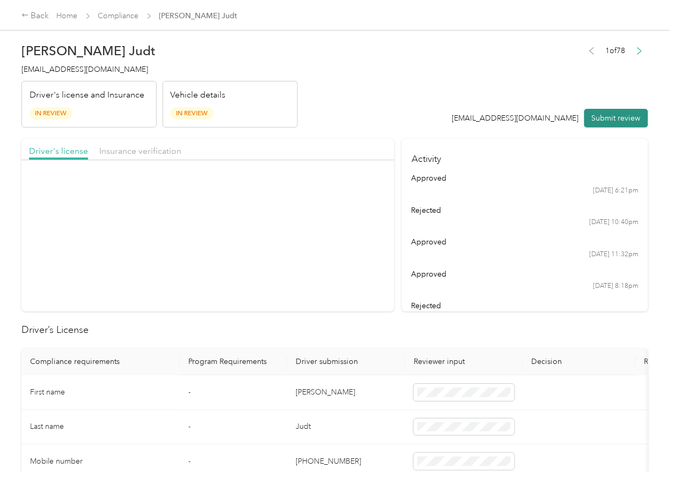
click at [613, 117] on button "Submit review" at bounding box center [616, 118] width 64 height 19
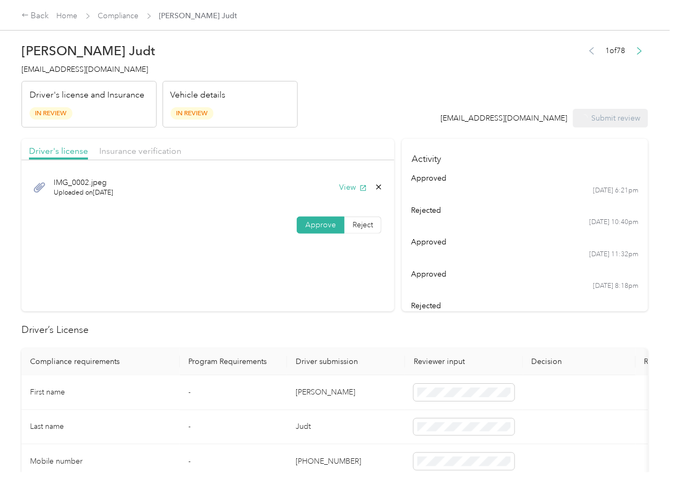
click at [60, 74] on span "[EMAIL_ADDRESS][DOMAIN_NAME]" at bounding box center [84, 69] width 127 height 9
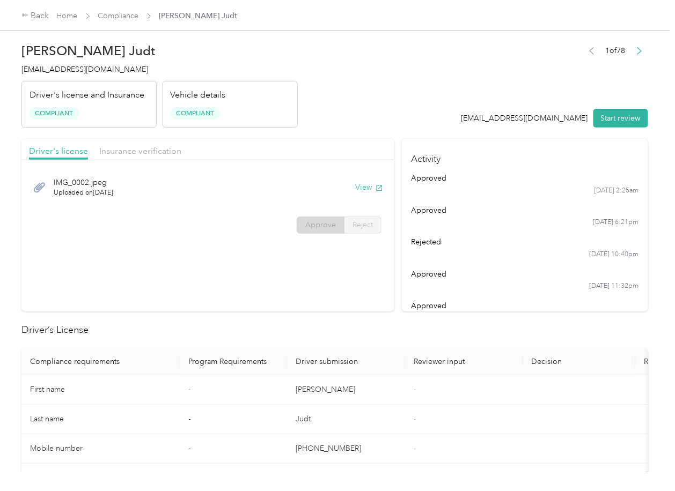
click at [372, 277] on section "Driver's license Insurance verification IMG_0002.jpeg Uploaded on [DATE] View A…" at bounding box center [207, 225] width 373 height 173
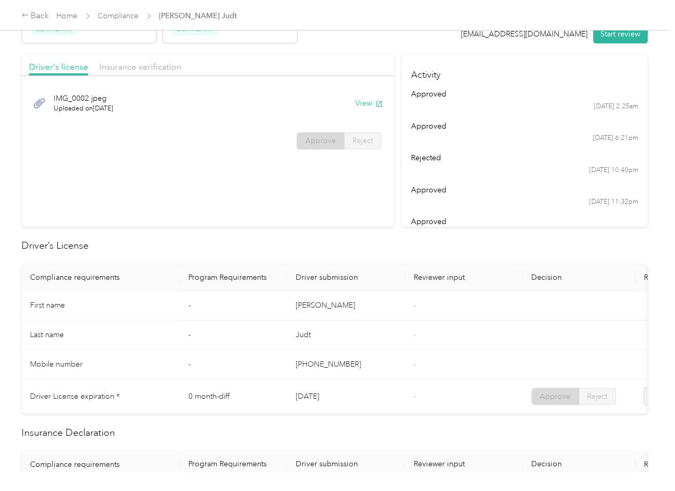
scroll to position [572, 0]
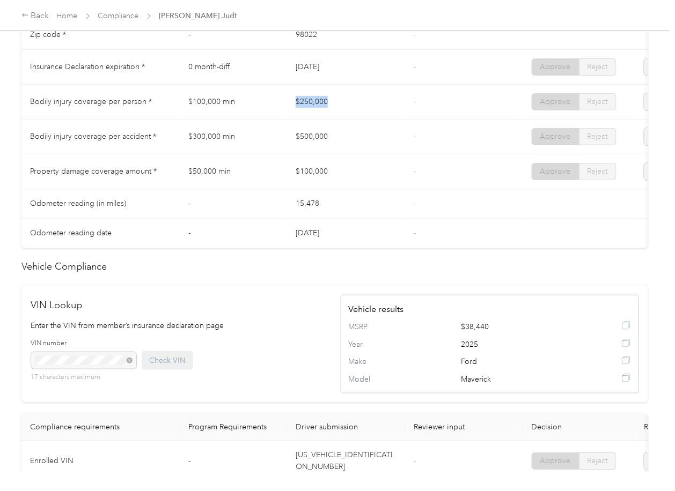
drag, startPoint x: 279, startPoint y: 106, endPoint x: 372, endPoint y: 109, distance: 93.4
click at [374, 107] on tr "Bodily injury coverage per person * $100,000 min $250,000 - Approve Reject" at bounding box center [399, 102] width 756 height 35
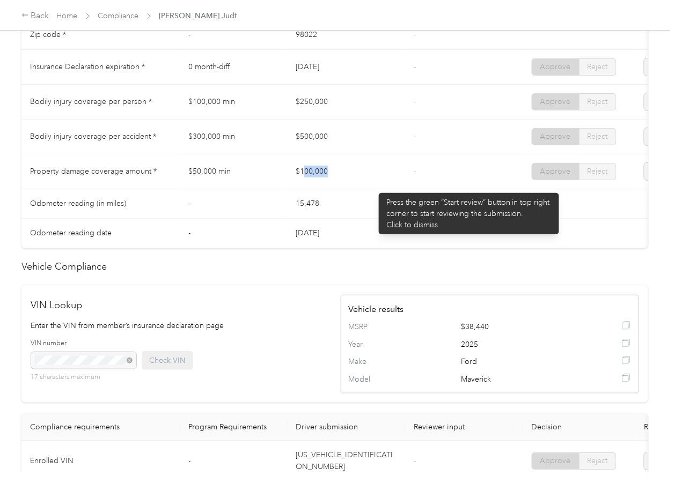
drag, startPoint x: 373, startPoint y: 188, endPoint x: 426, endPoint y: 194, distance: 53.0
click at [422, 189] on tr "Property damage coverage amount * $50,000 min $100,000 - Approve Reject" at bounding box center [399, 172] width 756 height 35
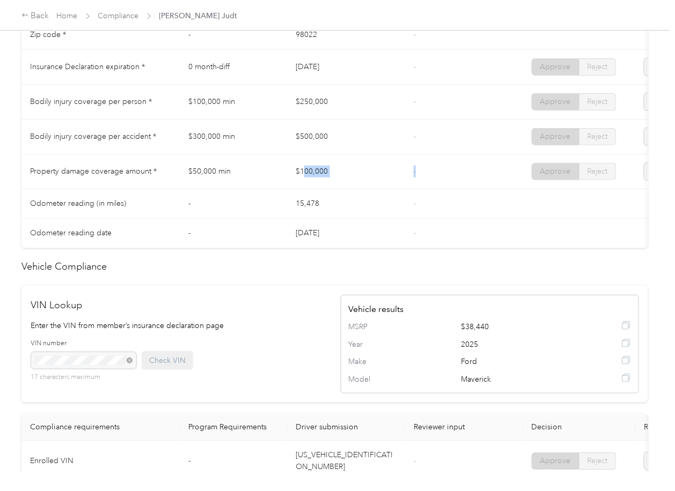
click at [426, 189] on td "-" at bounding box center [464, 172] width 118 height 35
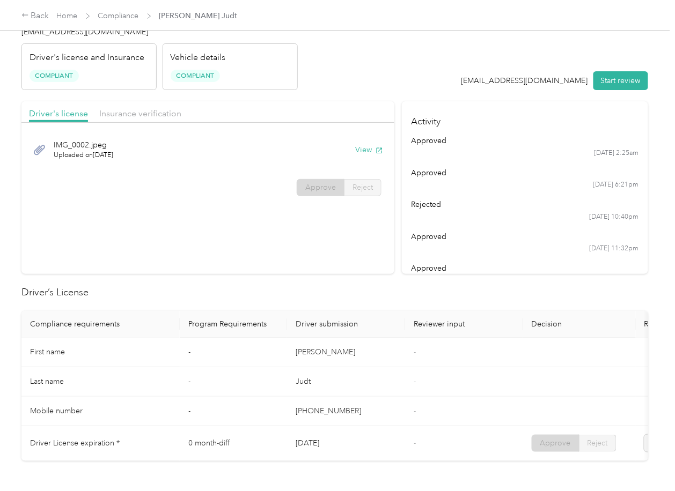
scroll to position [0, 0]
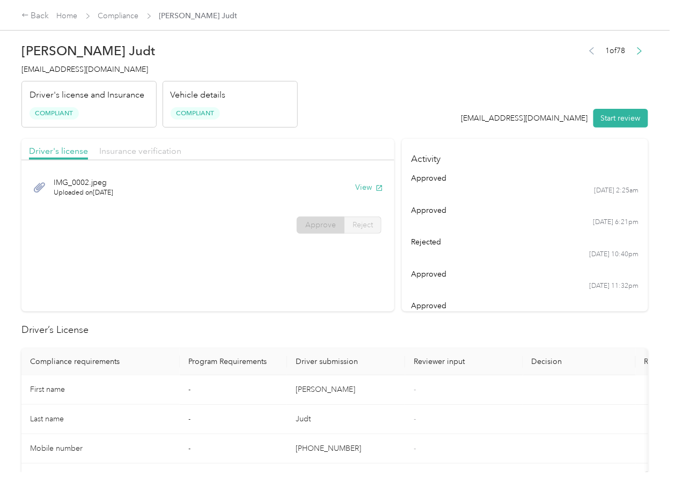
click at [127, 151] on span "Insurance verification" at bounding box center [140, 151] width 82 height 10
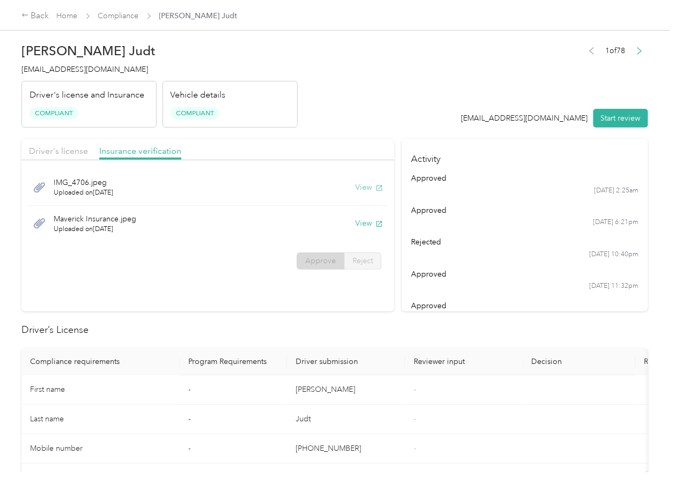
click at [362, 185] on button "View" at bounding box center [369, 187] width 28 height 11
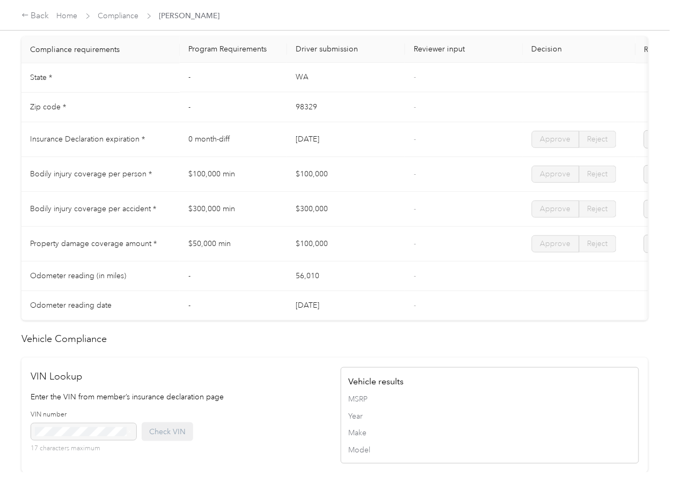
scroll to position [501, 0]
click at [320, 254] on td "$100,000" at bounding box center [346, 243] width 118 height 35
click at [112, 17] on link "Compliance" at bounding box center [118, 15] width 41 height 9
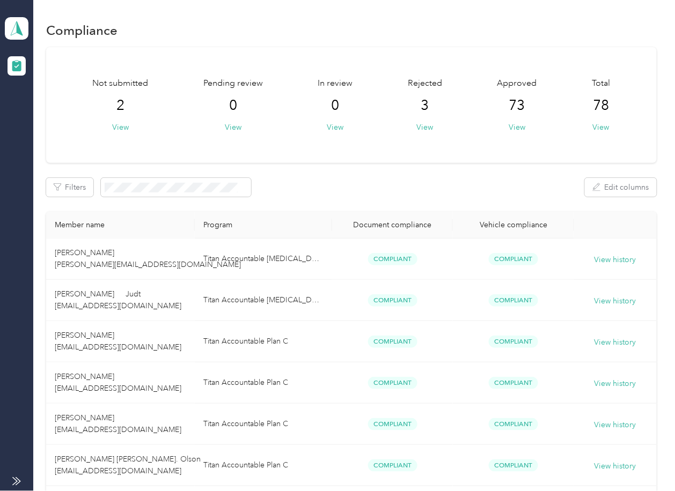
click at [14, 28] on icon at bounding box center [17, 28] width 16 height 15
click at [37, 111] on div "Log out" at bounding box center [34, 112] width 41 height 11
